Goal: Task Accomplishment & Management: Use online tool/utility

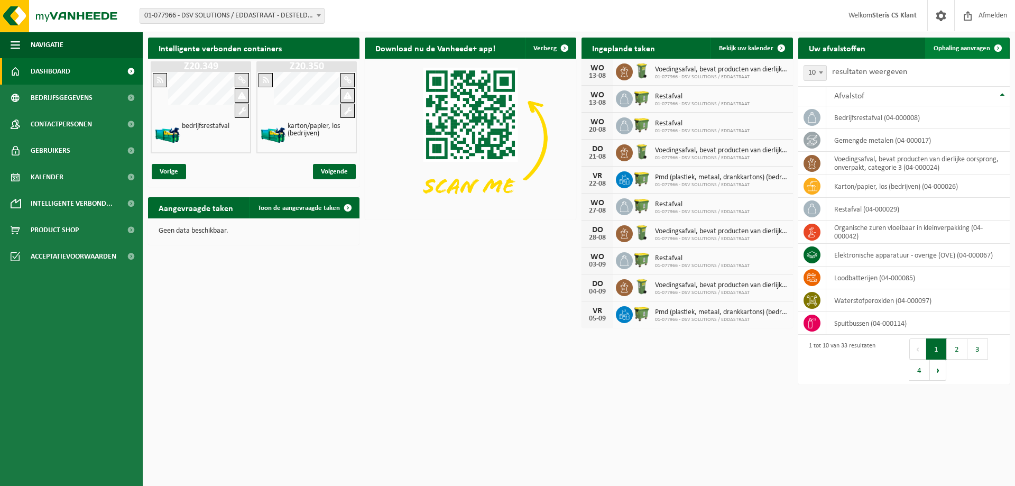
click at [966, 50] on span "Ophaling aanvragen" at bounding box center [962, 48] width 57 height 7
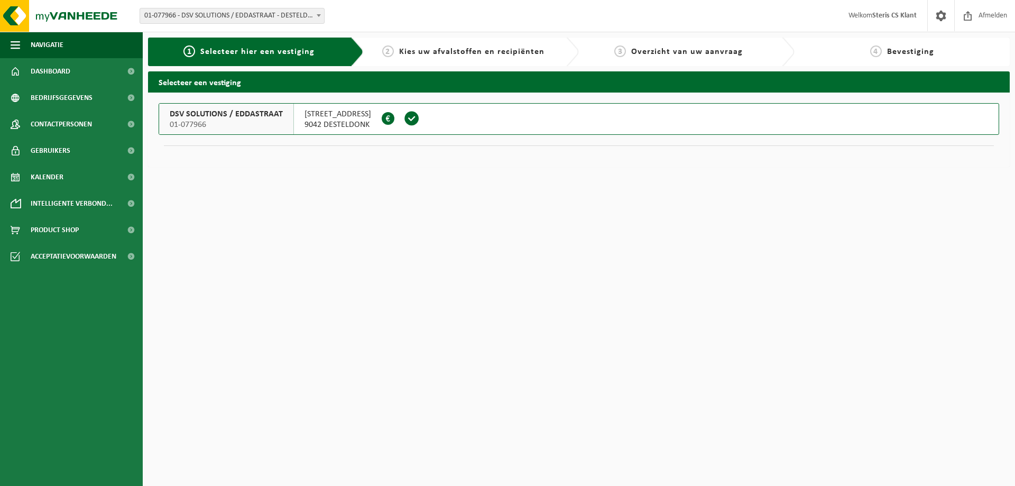
drag, startPoint x: 406, startPoint y: 121, endPoint x: 545, endPoint y: 145, distance: 140.6
click at [406, 121] on span at bounding box center [412, 119] width 16 height 16
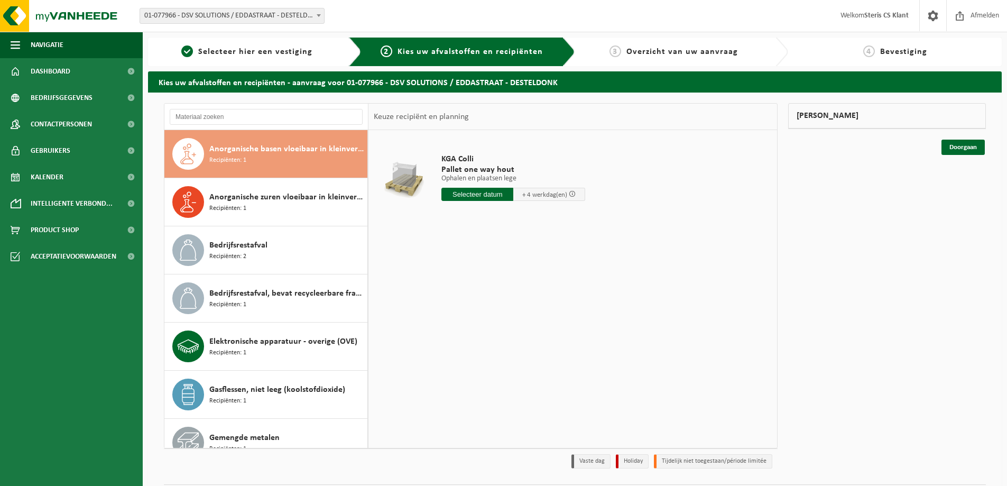
click at [695, 305] on div "KGA Colli Pallet one way hout Ophalen en plaatsen lege Ophalen en plaatsen lege…" at bounding box center [573, 288] width 409 height 317
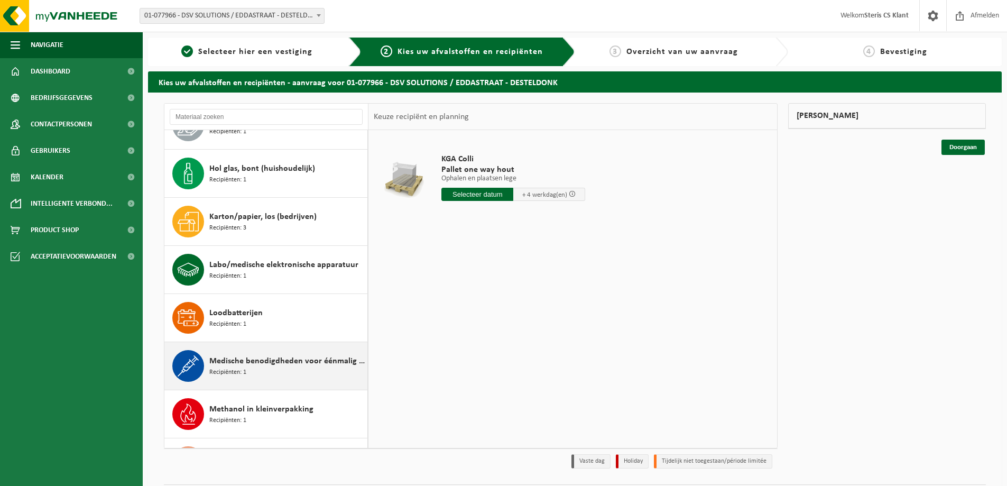
scroll to position [476, 0]
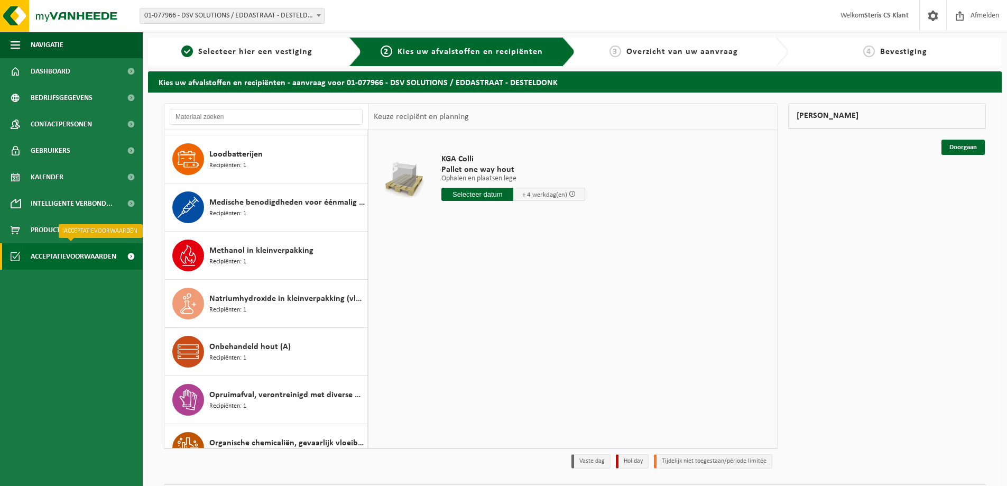
click at [52, 258] on span "Acceptatievoorwaarden" at bounding box center [74, 256] width 86 height 26
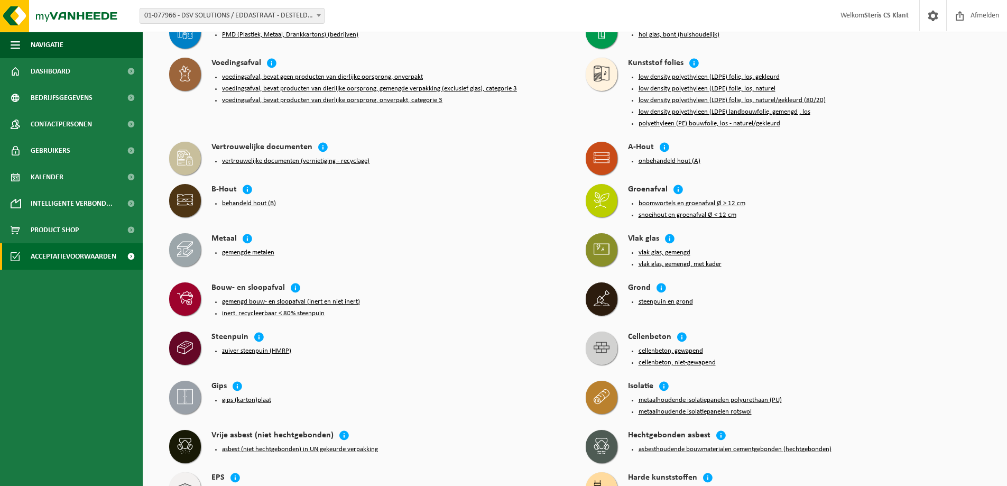
scroll to position [846, 0]
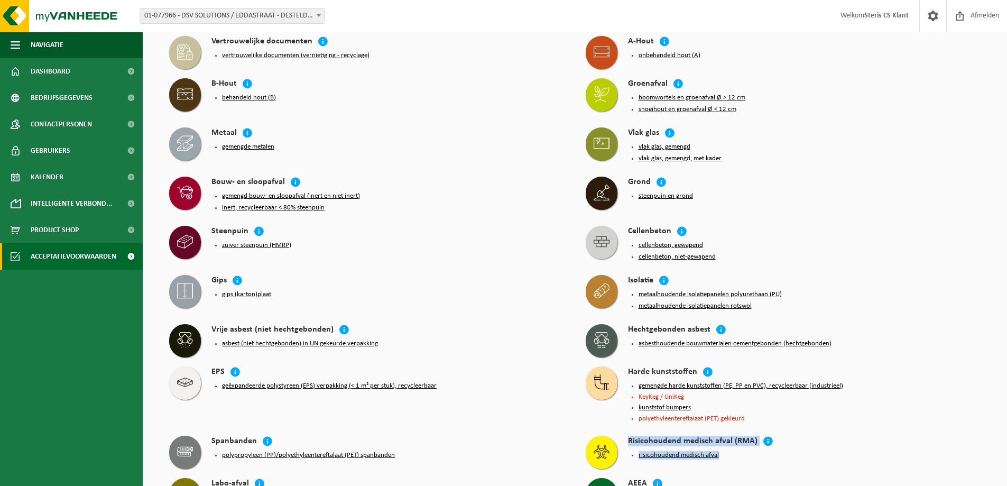
drag, startPoint x: 629, startPoint y: 418, endPoint x: 762, endPoint y: 427, distance: 134.0
click at [762, 436] on div "Risicohoudend medisch afval (RMA) risicohoudend medisch afval" at bounding box center [804, 449] width 353 height 27
click at [888, 403] on li "kunststof bumpers" at bounding box center [810, 407] width 343 height 8
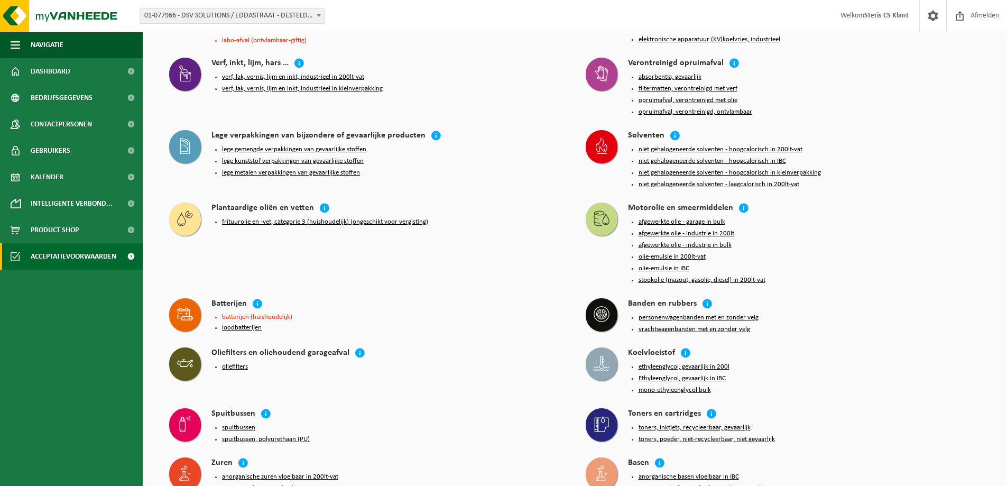
scroll to position [1231, 0]
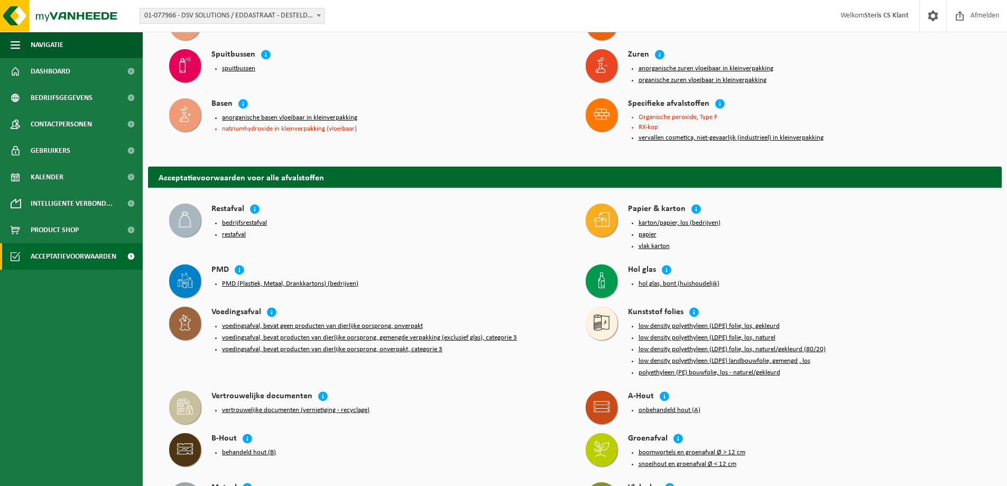
drag, startPoint x: 311, startPoint y: 223, endPoint x: 307, endPoint y: 219, distance: 5.6
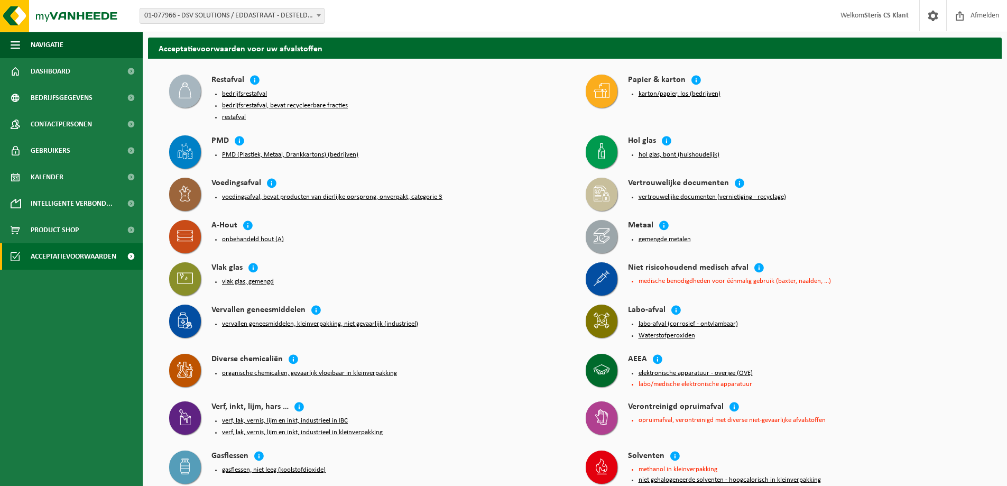
scroll to position [106, 0]
